Goal: Check status: Check status

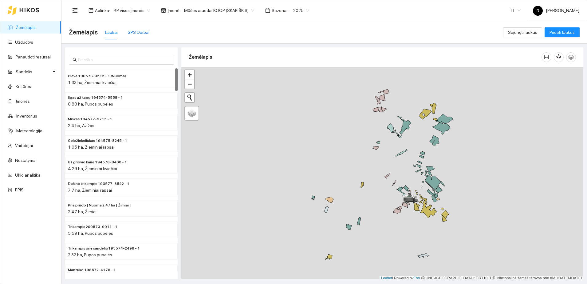
click at [138, 32] on div "GPS Darbai" at bounding box center [139, 32] width 22 height 7
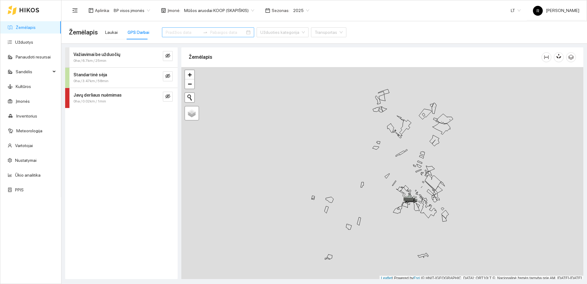
click at [174, 33] on input at bounding box center [183, 32] width 35 height 7
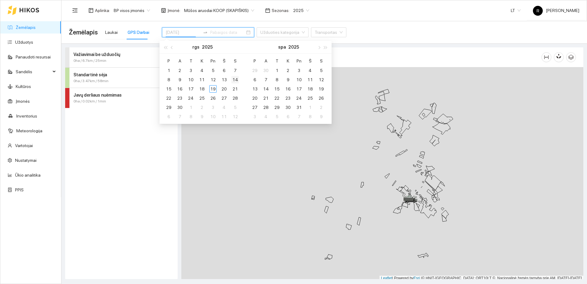
type input "[DATE]"
click at [235, 79] on div "14" at bounding box center [234, 79] width 7 height 7
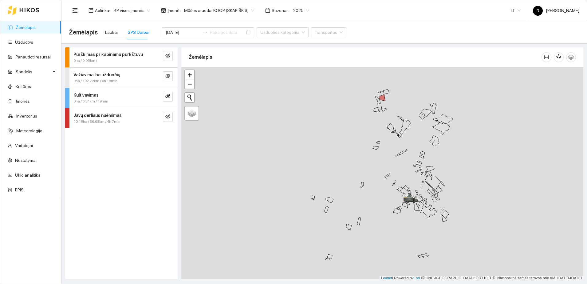
click at [107, 117] on strong "Javų derliaus nuėmimas" at bounding box center [97, 115] width 48 height 5
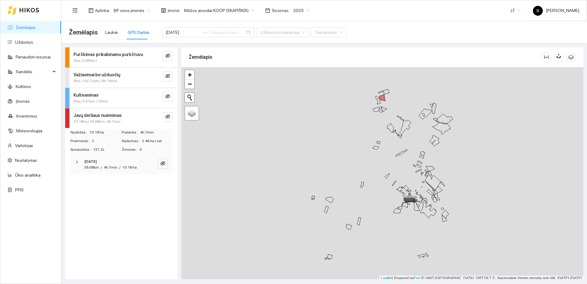
click at [75, 161] on icon "right" at bounding box center [77, 162] width 4 height 4
click at [77, 200] on icon "right" at bounding box center [78, 202] width 4 height 4
click at [164, 204] on icon "eye-invisible" at bounding box center [163, 203] width 4 height 4
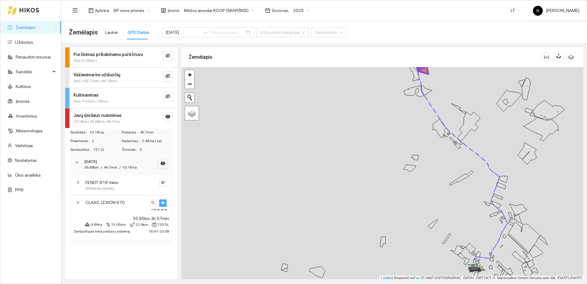
scroll to position [2, 0]
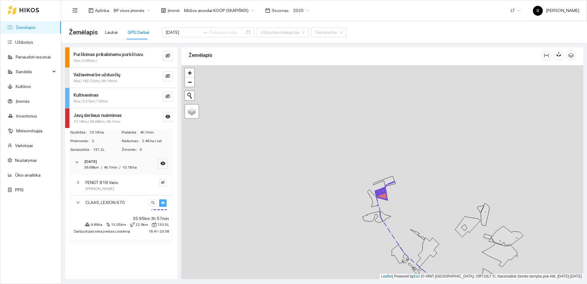
drag, startPoint x: 347, startPoint y: 105, endPoint x: 304, endPoint y: 239, distance: 140.5
click at [304, 239] on div at bounding box center [382, 172] width 402 height 214
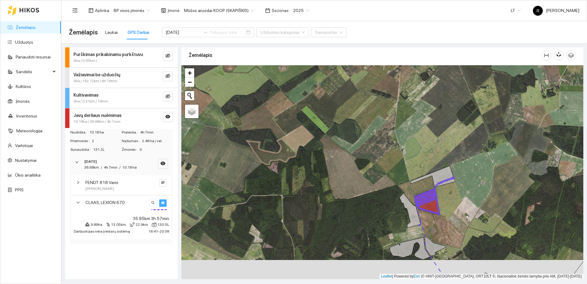
drag, startPoint x: 324, startPoint y: 241, endPoint x: 322, endPoint y: 204, distance: 37.5
click at [323, 206] on div at bounding box center [382, 172] width 402 height 214
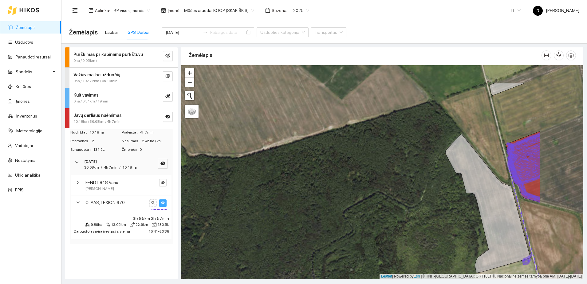
drag, startPoint x: 383, startPoint y: 169, endPoint x: 290, endPoint y: 209, distance: 101.4
click at [290, 209] on div at bounding box center [382, 172] width 402 height 214
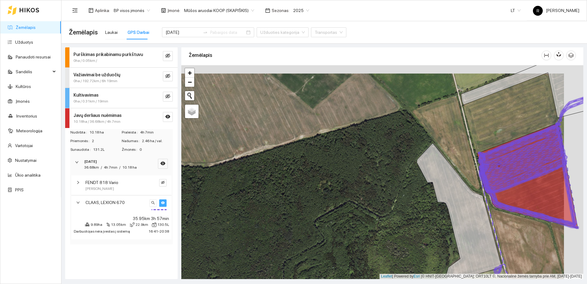
drag, startPoint x: 404, startPoint y: 176, endPoint x: 364, endPoint y: 191, distance: 42.2
click at [364, 191] on div at bounding box center [382, 172] width 402 height 214
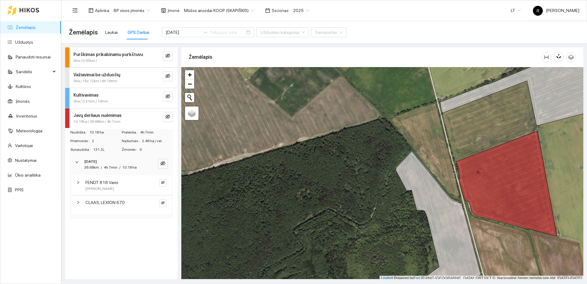
scroll to position [2, 0]
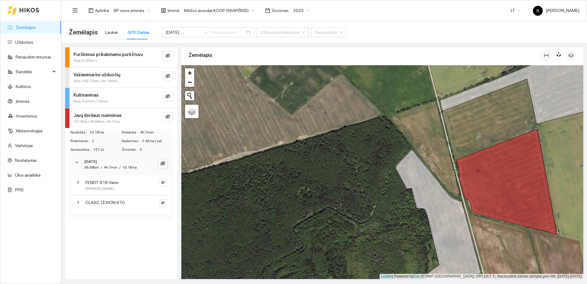
drag, startPoint x: 79, startPoint y: 194, endPoint x: 48, endPoint y: 211, distance: 35.9
drag, startPoint x: 48, startPoint y: 211, endPoint x: 96, endPoint y: 234, distance: 53.2
click at [96, 234] on div "Purškimas prikabinamu purkštuvu 0ha / 0.05km / Važiavimai be užduočių 0ha / 192…" at bounding box center [121, 162] width 112 height 231
click at [187, 29] on input "[DATE]" at bounding box center [183, 32] width 35 height 7
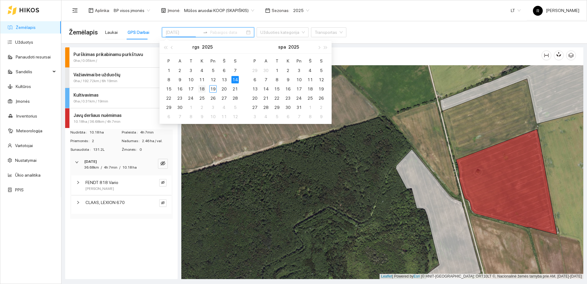
type input "2025-09-18"
click at [200, 89] on div "18" at bounding box center [201, 88] width 7 height 7
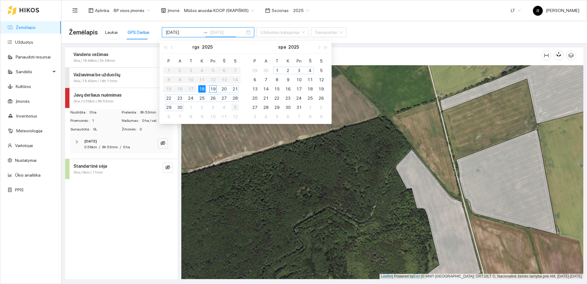
type input "2025-10-05"
click at [108, 76] on strong "Važiavimai be užduočių" at bounding box center [96, 74] width 47 height 5
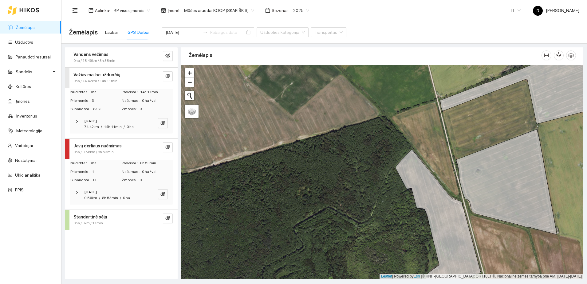
click at [77, 120] on icon "right" at bounding box center [77, 121] width 2 height 3
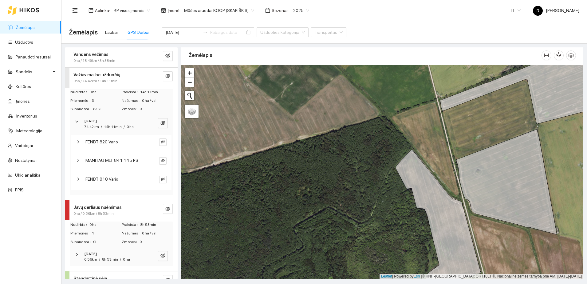
click at [78, 142] on icon "right" at bounding box center [78, 142] width 4 height 4
